Goal: Book appointment/travel/reservation

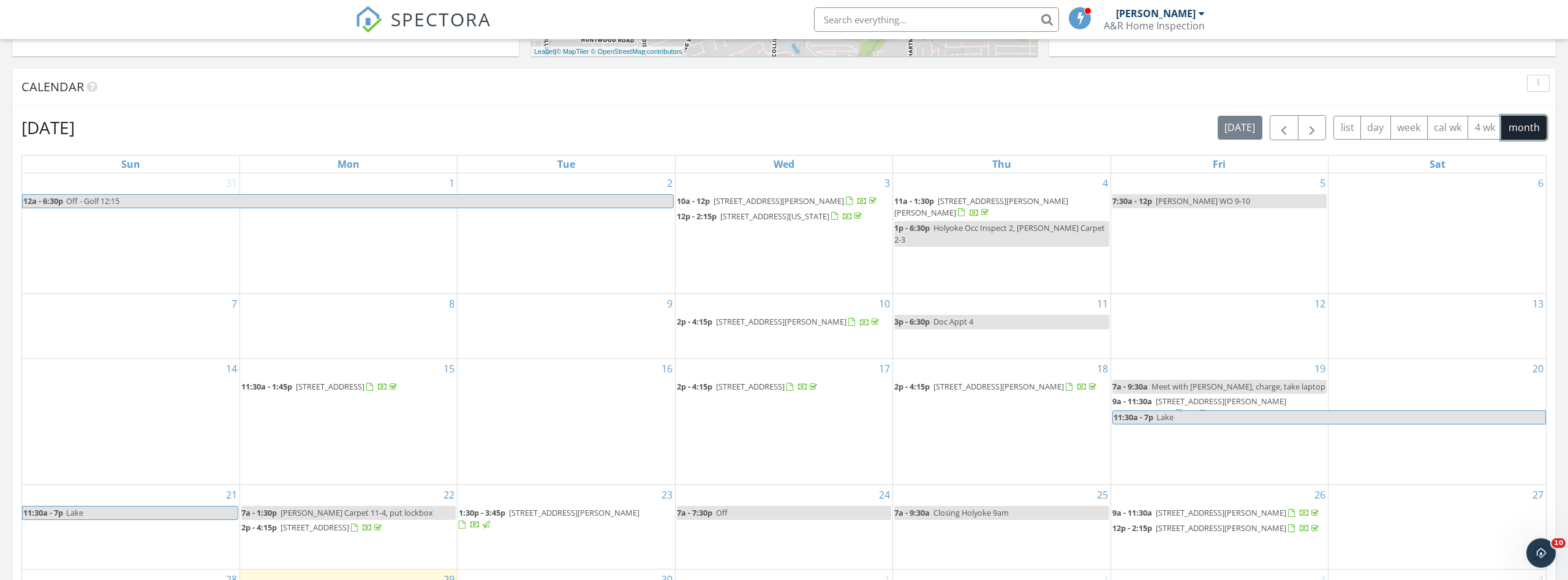
scroll to position [750, 0]
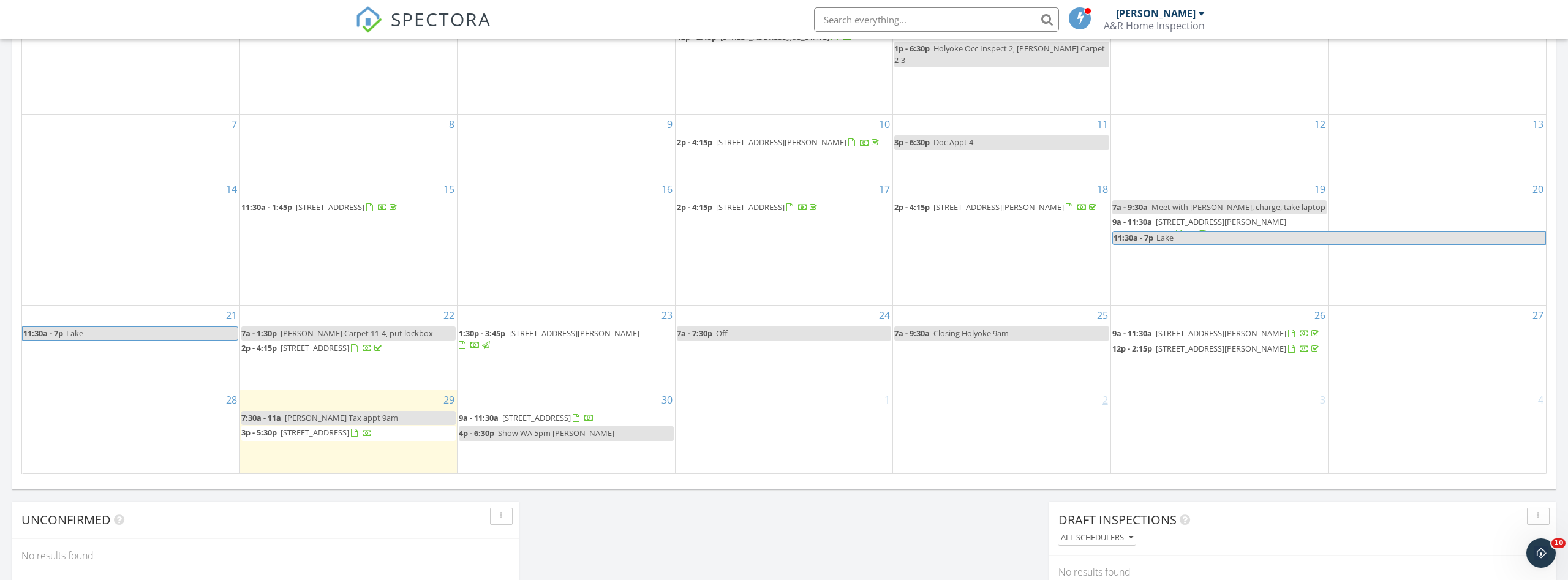
click at [1105, 393] on link "2" at bounding box center [1105, 400] width 10 height 20
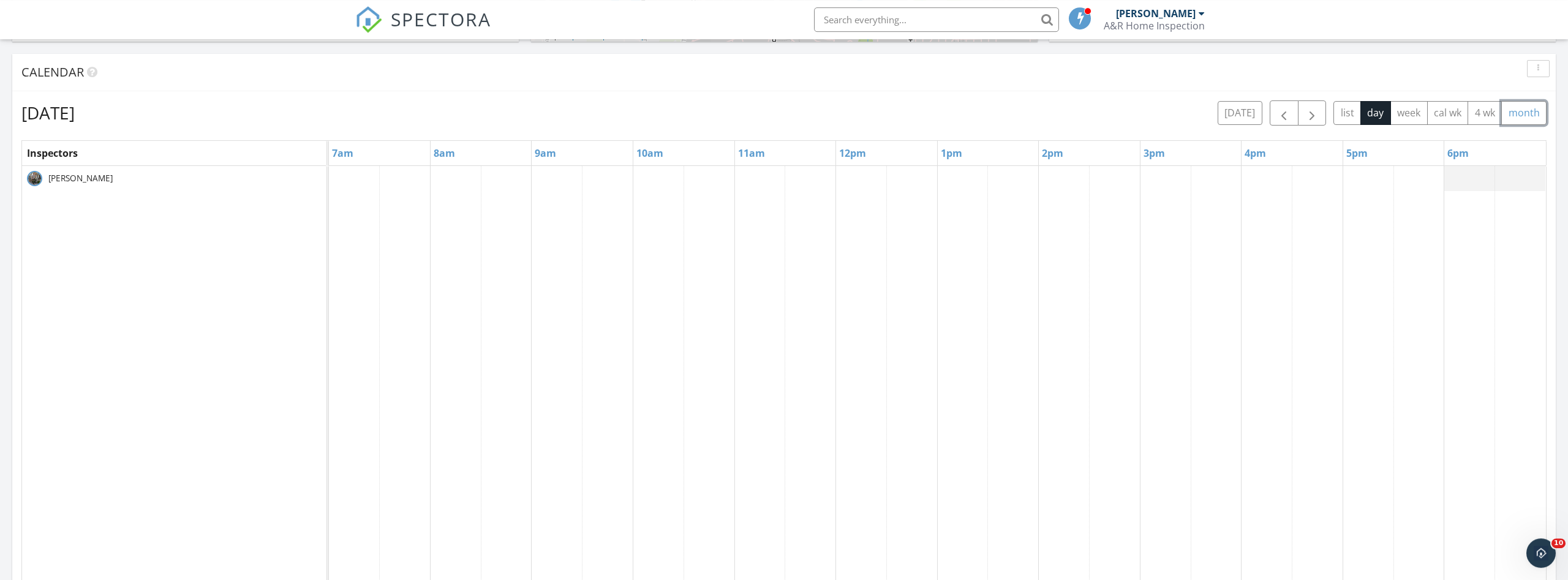
scroll to position [500, 0]
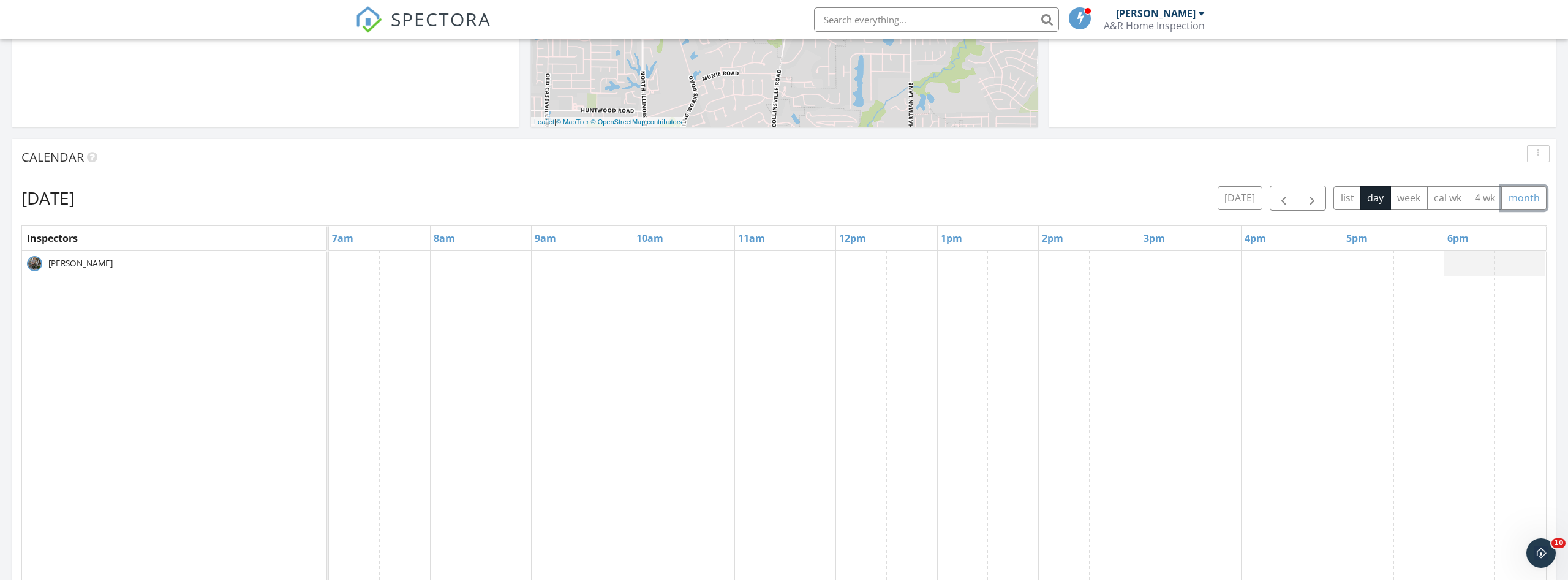
click at [347, 260] on div at bounding box center [938, 487] width 1217 height 473
click at [353, 229] on link "Event" at bounding box center [353, 228] width 63 height 20
select select "9"
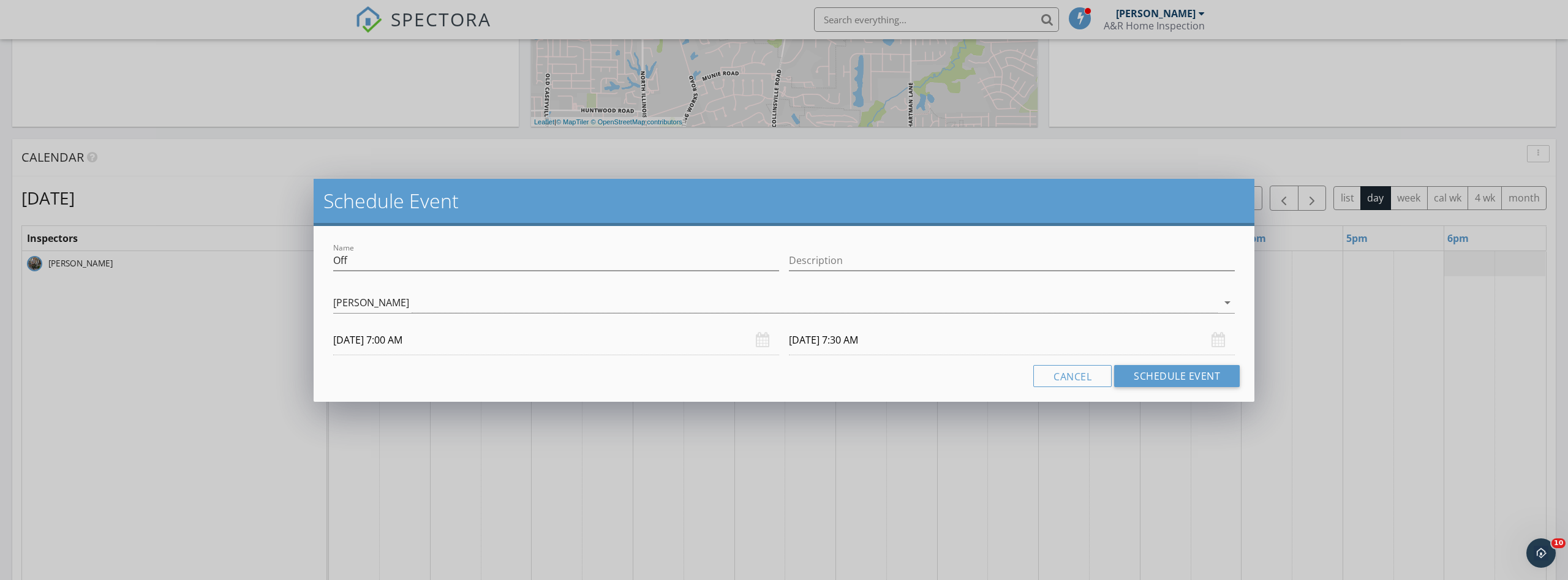
click at [862, 343] on input "[DATE] 7:30 AM" at bounding box center [1011, 340] width 446 height 30
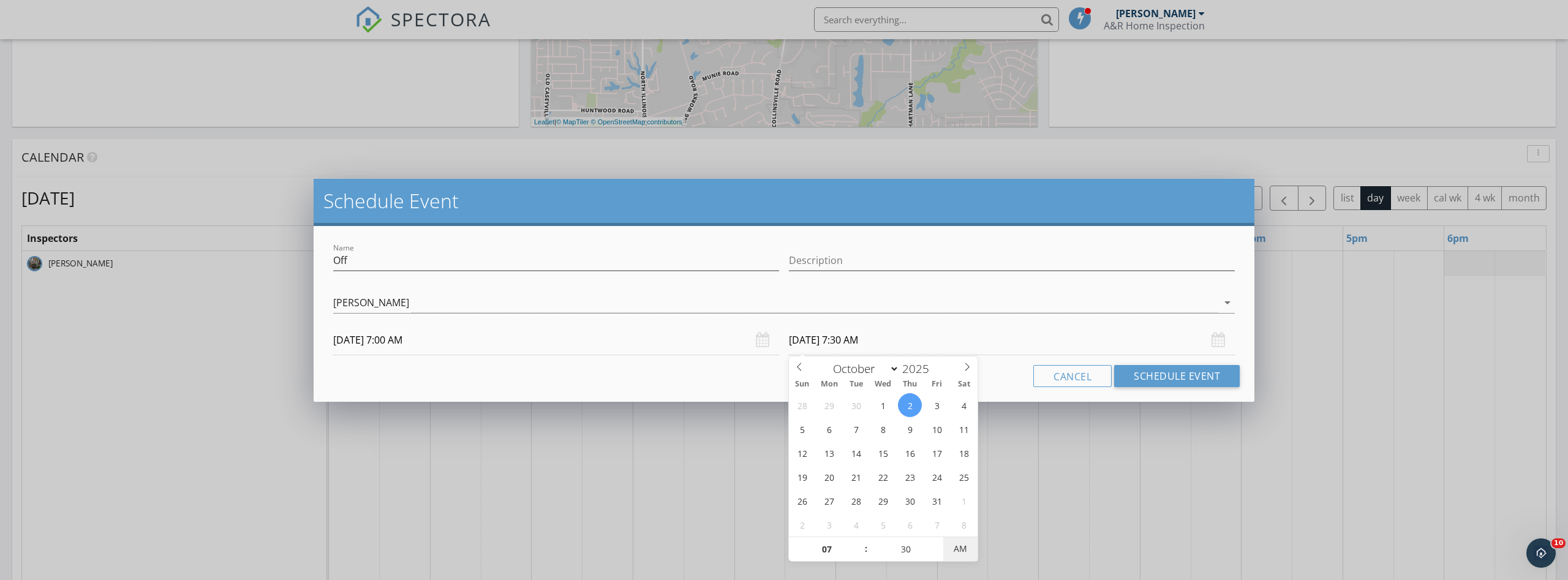
type input "[DATE] 7:30 PM"
click at [963, 550] on span "AM" at bounding box center [960, 549] width 34 height 24
click at [1180, 374] on button "Schedule Event" at bounding box center [1178, 377] width 126 height 22
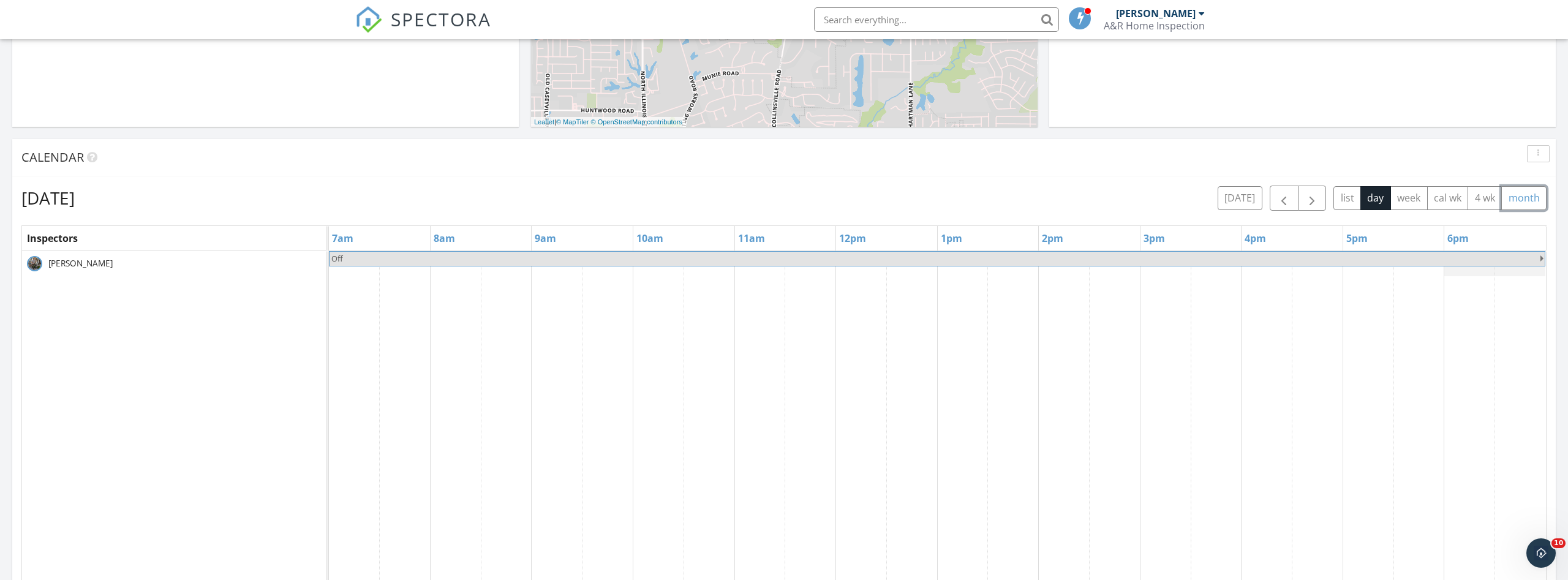
click at [1509, 198] on button "month" at bounding box center [1524, 198] width 46 height 24
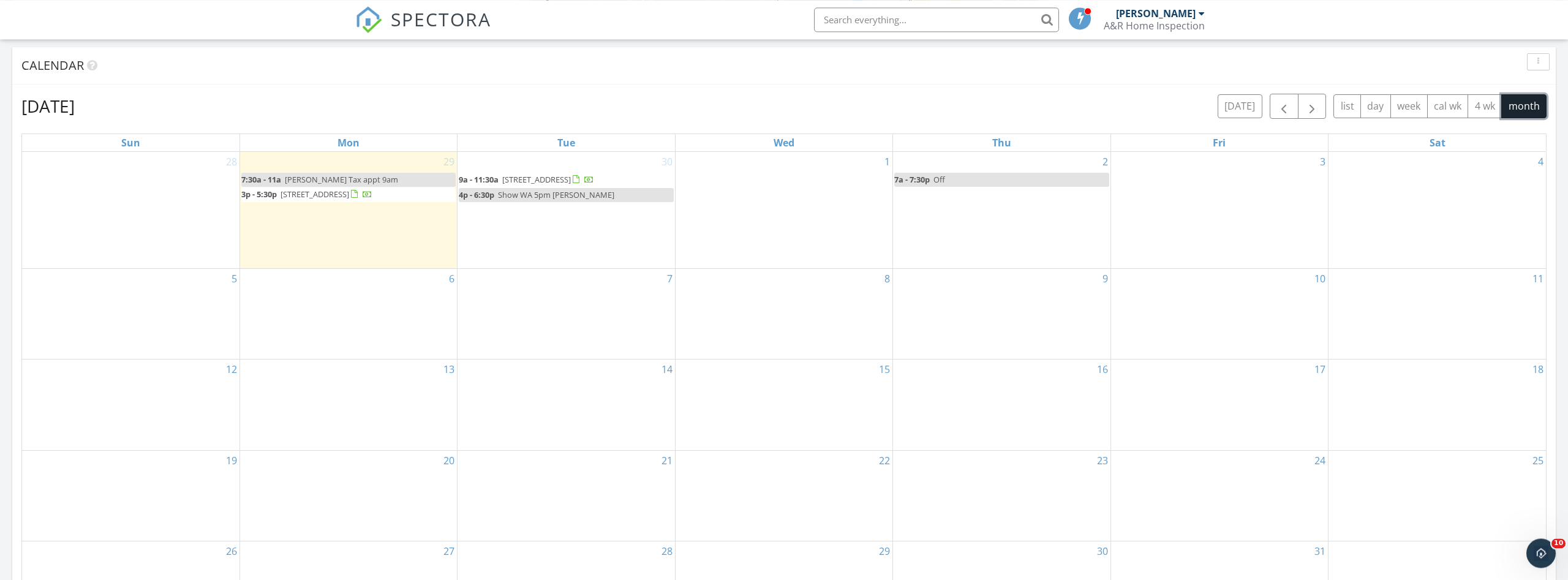
scroll to position [562, 0]
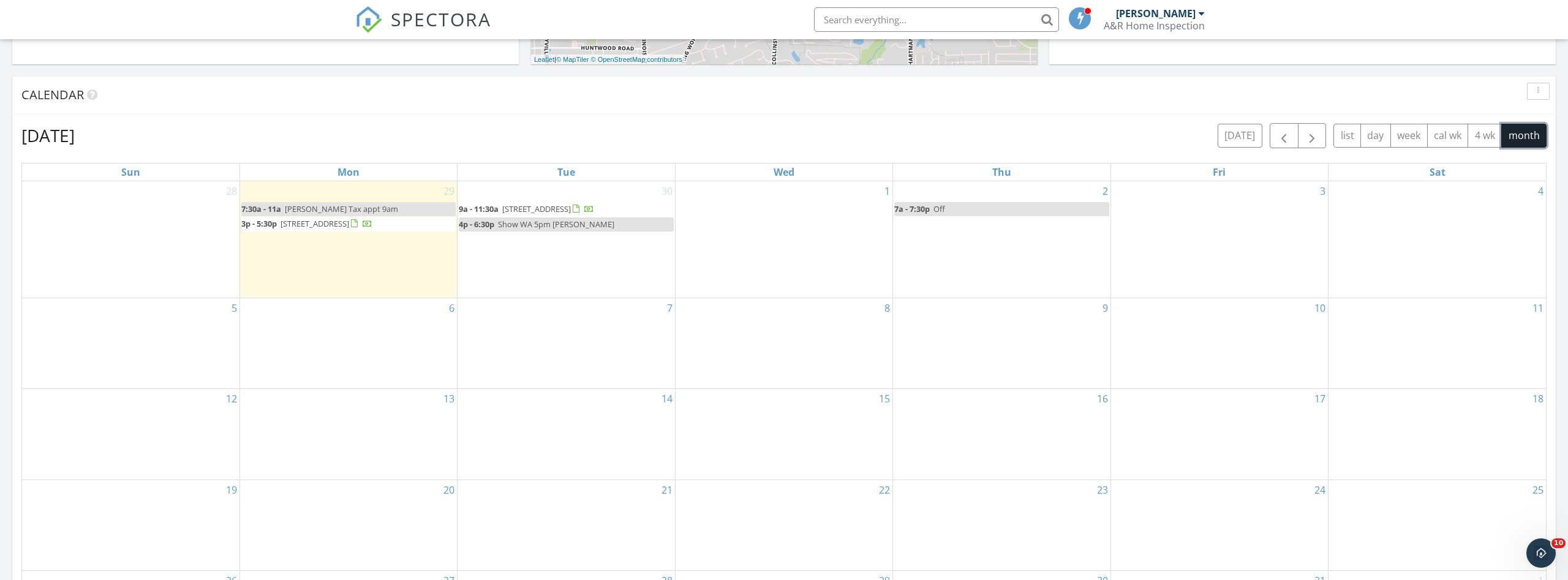
click at [1020, 209] on link "7a - 7:30p Off" at bounding box center [1002, 209] width 215 height 14
select select "9"
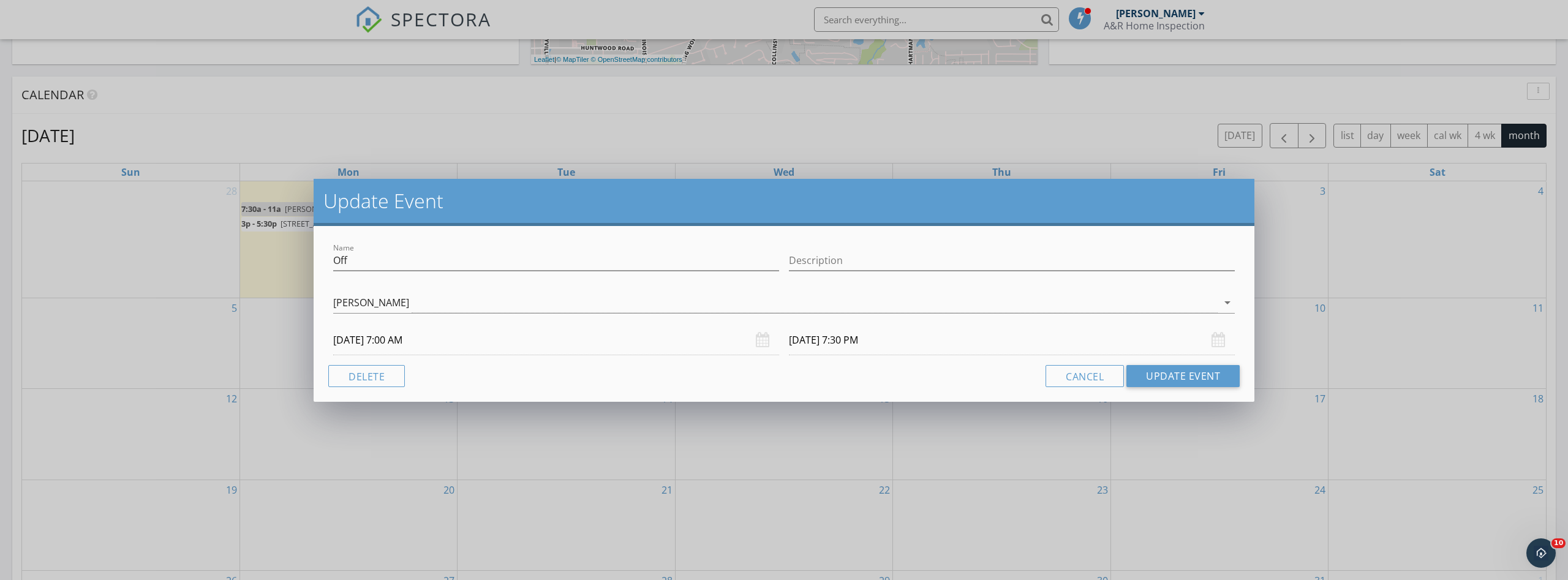
click at [819, 340] on input "[DATE] 7:30 PM" at bounding box center [1011, 340] width 446 height 30
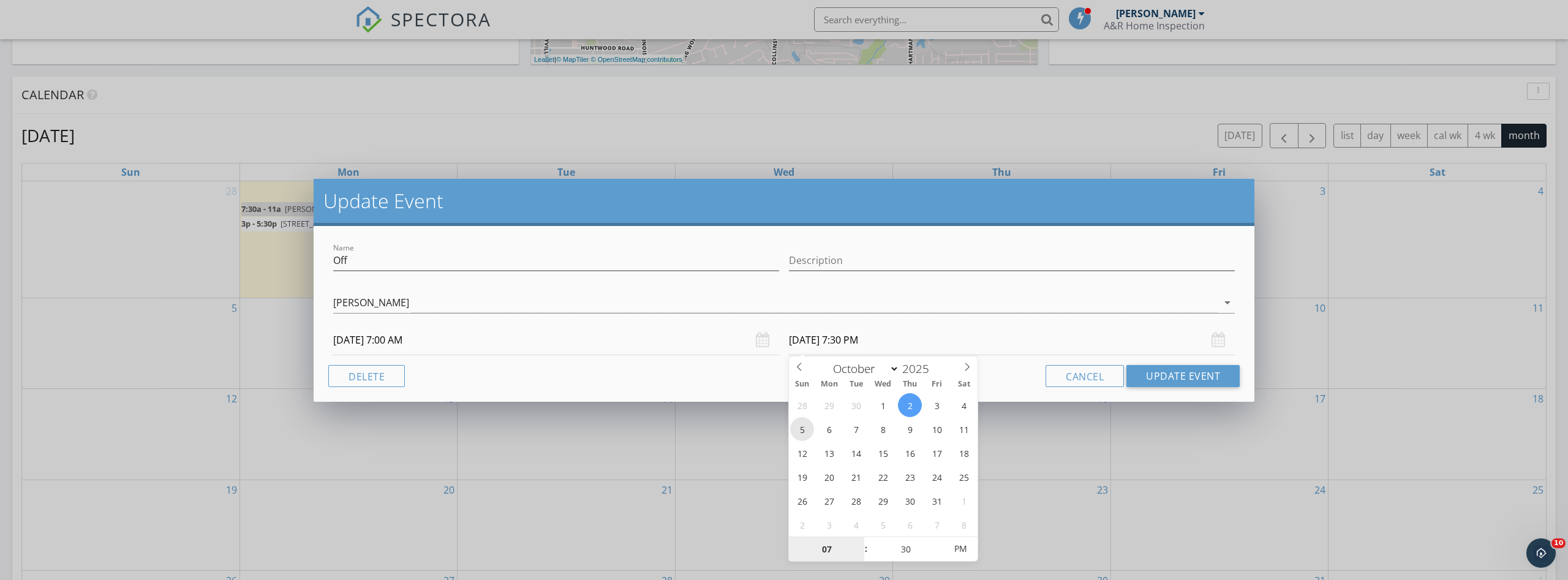
type input "[DATE] 7:30 PM"
click at [1184, 378] on button "Update Event" at bounding box center [1183, 377] width 113 height 22
